Goal: Task Accomplishment & Management: Manage account settings

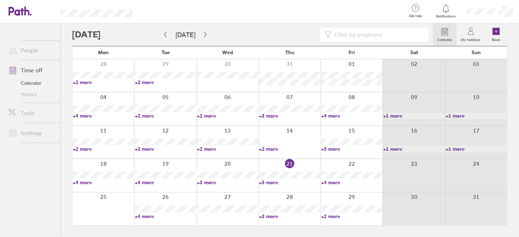
click at [119, 35] on div at bounding box center [252, 34] width 361 height 14
click at [448, 30] on icon at bounding box center [445, 31] width 9 height 9
click at [33, 81] on link "Calendar" at bounding box center [31, 82] width 57 height 11
click at [177, 35] on button "[DATE]" at bounding box center [185, 35] width 31 height 12
click at [204, 34] on icon "button" at bounding box center [205, 35] width 5 height 6
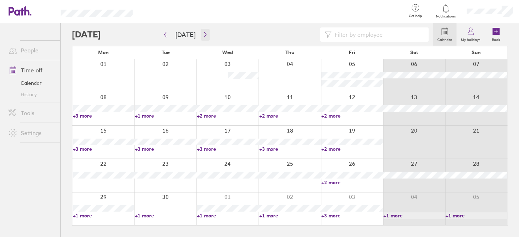
click at [203, 33] on icon "button" at bounding box center [205, 35] width 5 height 6
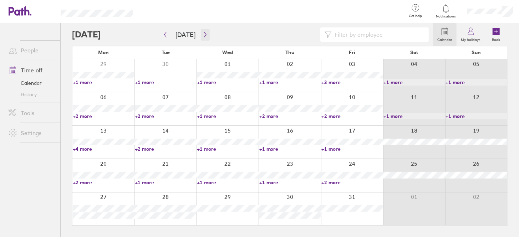
click at [204, 33] on icon "button" at bounding box center [205, 34] width 2 height 5
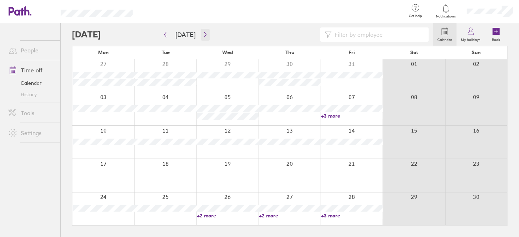
click at [204, 33] on icon "button" at bounding box center [205, 34] width 2 height 5
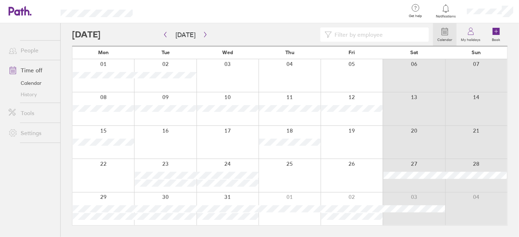
click at [355, 131] on div at bounding box center [352, 142] width 62 height 33
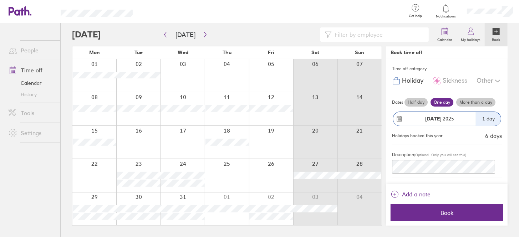
scroll to position [12, 0]
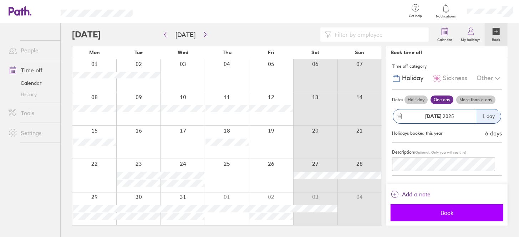
click at [448, 211] on span "Book" at bounding box center [447, 213] width 103 height 6
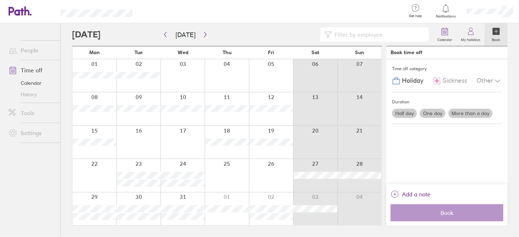
scroll to position [0, 0]
